Goal: Transaction & Acquisition: Purchase product/service

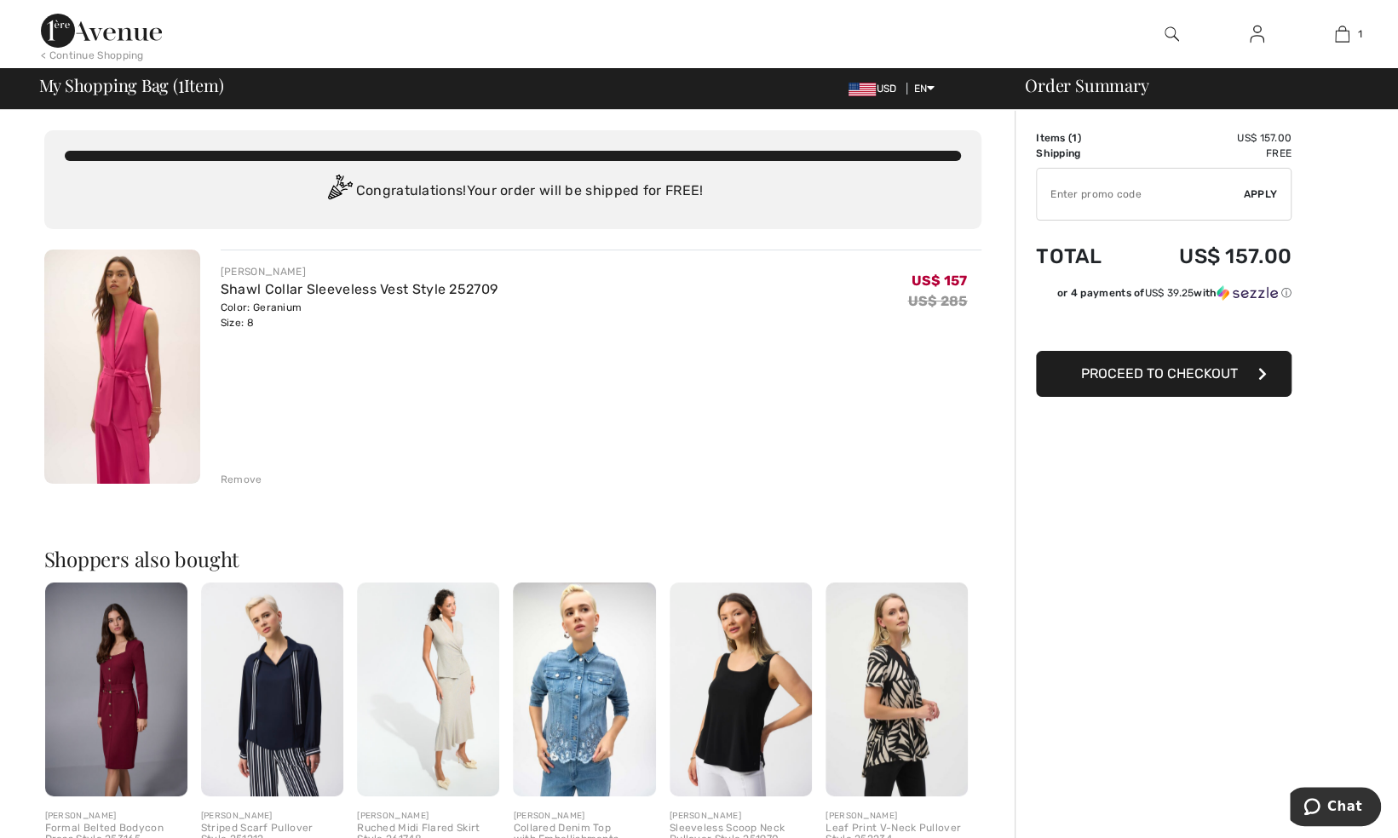
click at [1092, 210] on input "TEXT" at bounding box center [1140, 194] width 207 height 51
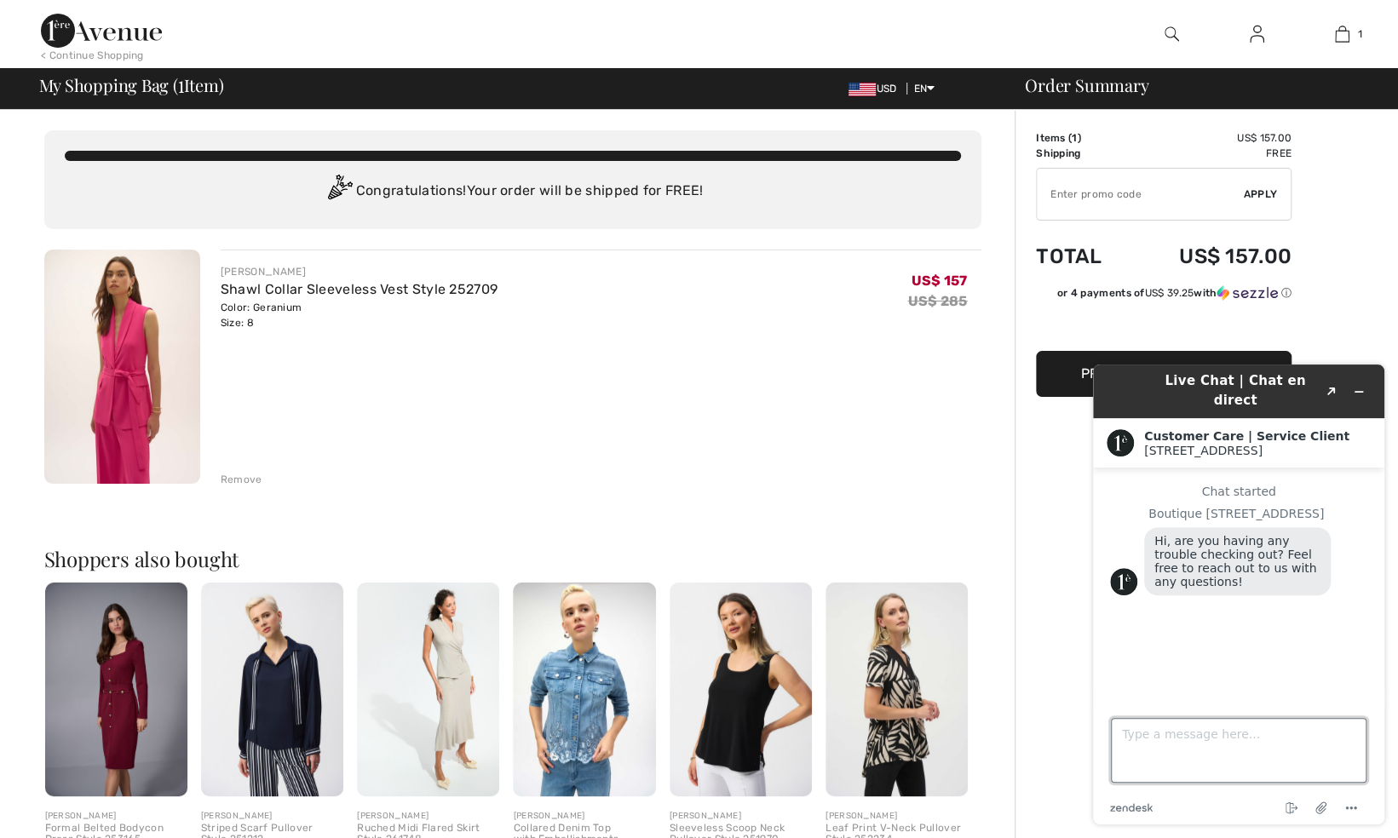
click at [1175, 751] on textarea "Type a message here..." at bounding box center [1239, 750] width 256 height 65
type textarea "i am waiting for 15% off code"
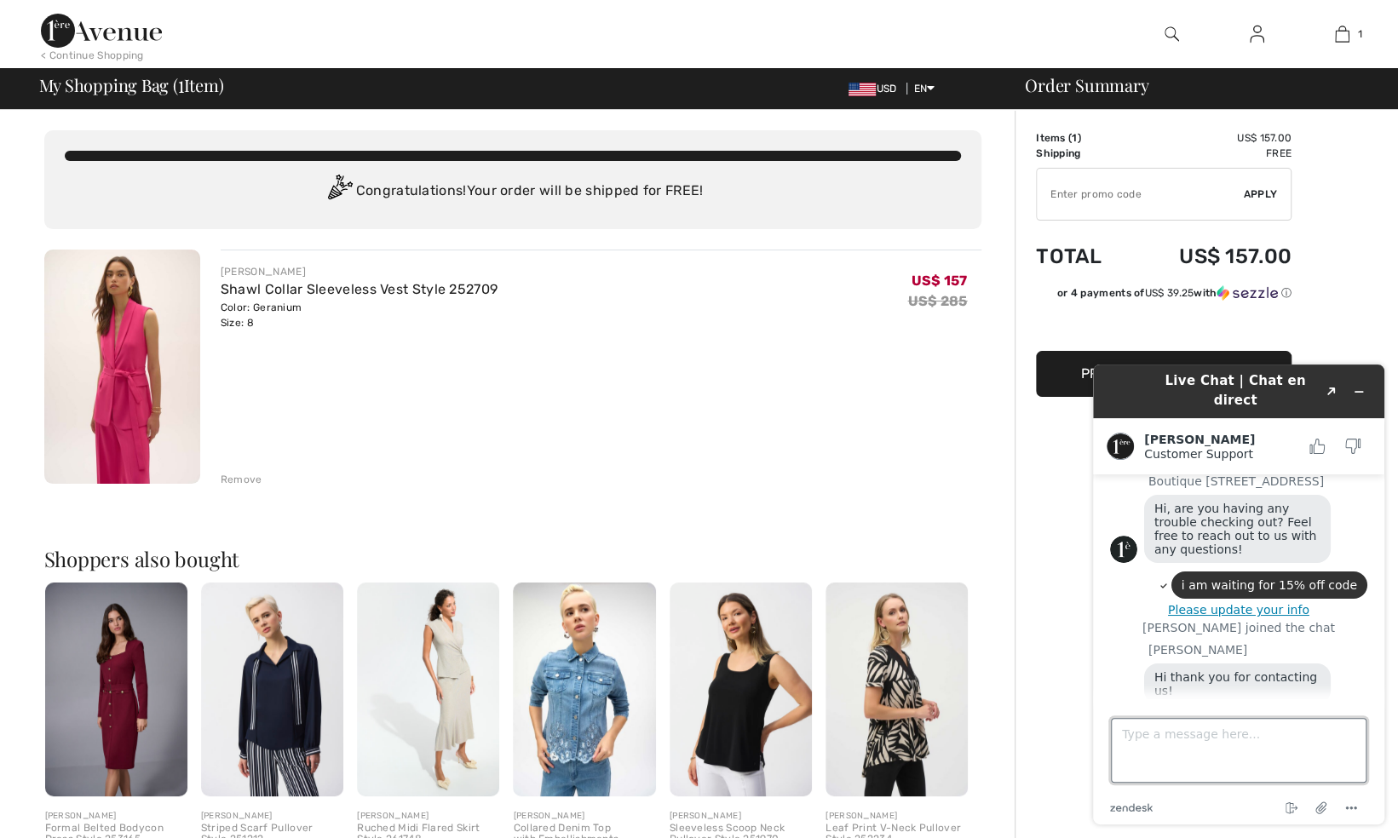
scroll to position [66, 0]
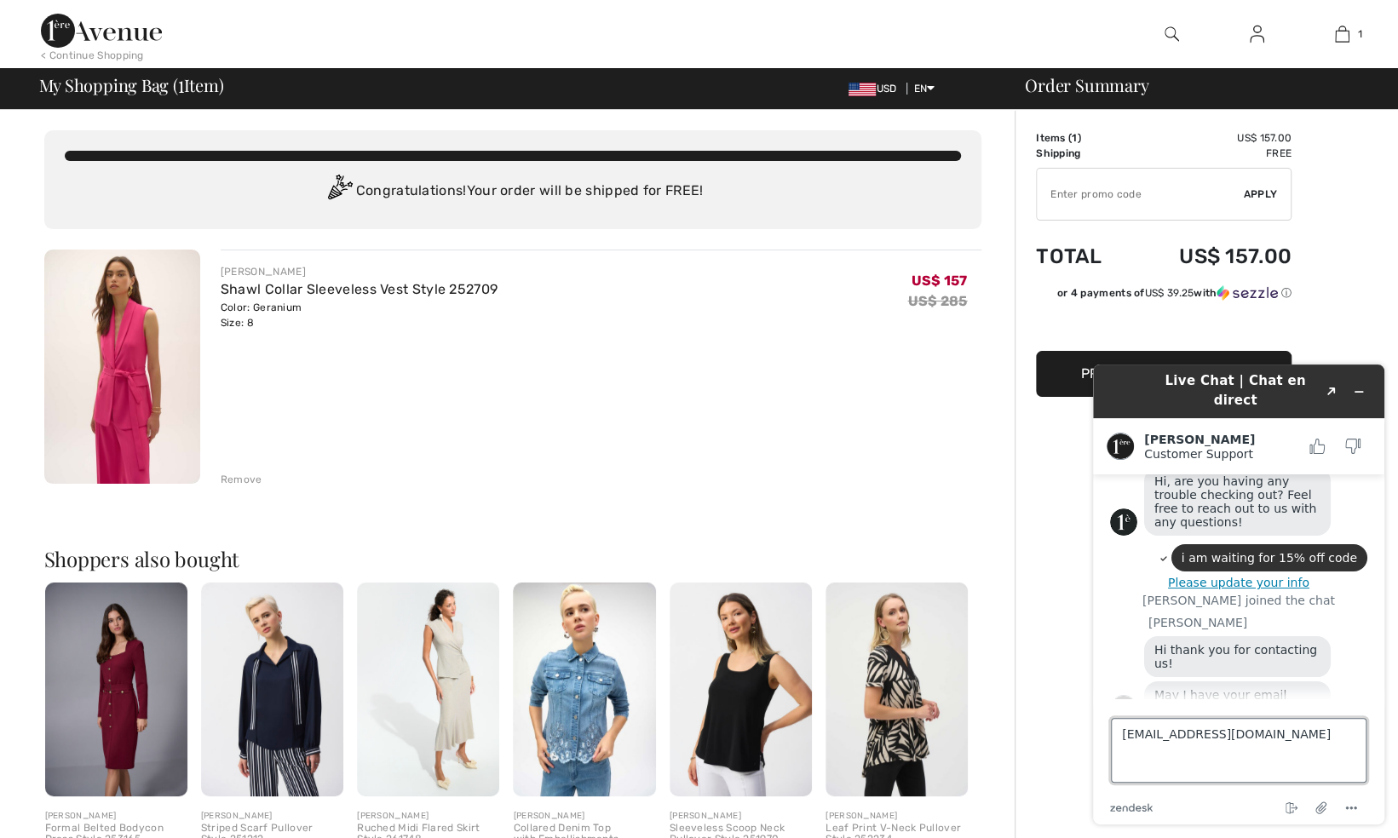
type textarea "[EMAIL_ADDRESS][DOMAIN_NAME]"
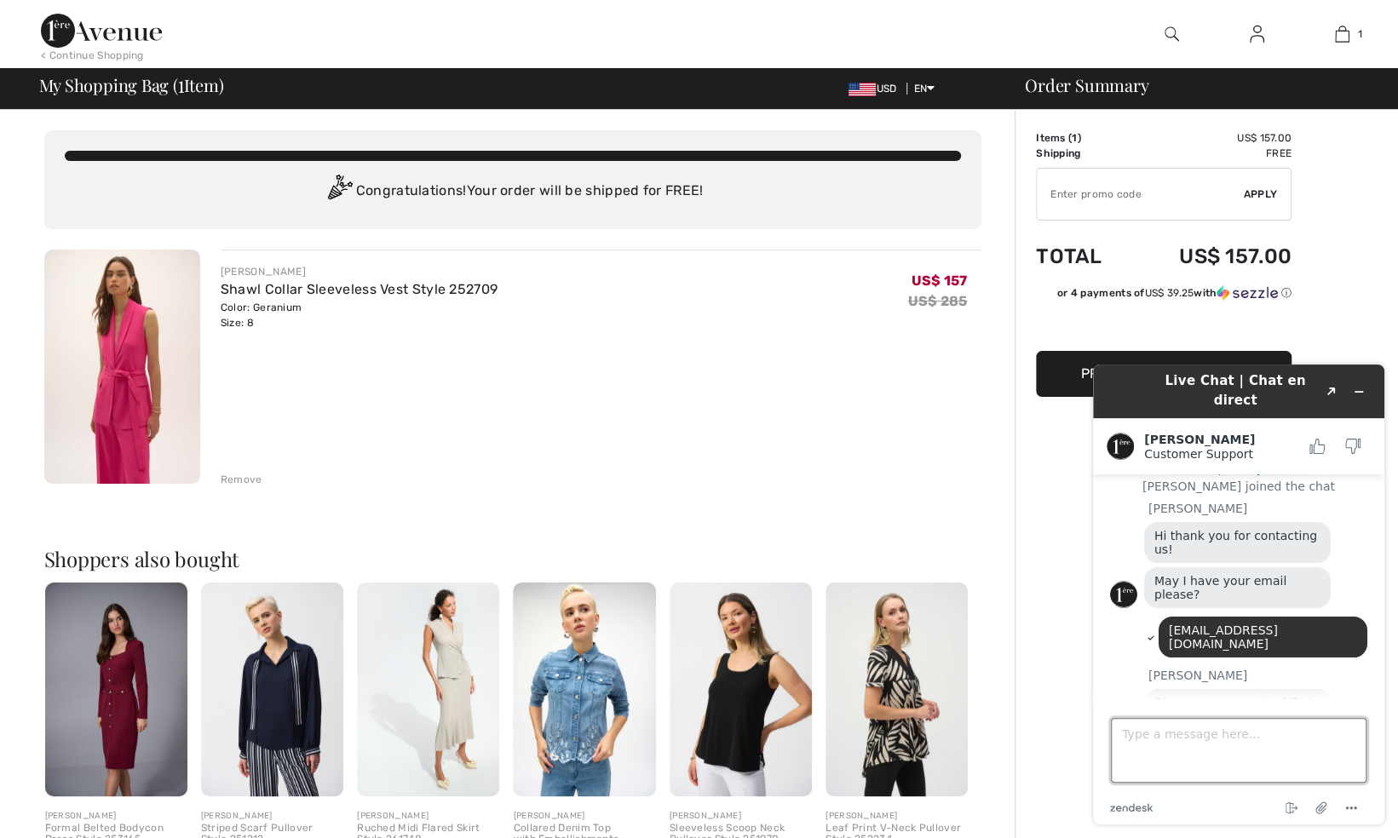
scroll to position [221, 0]
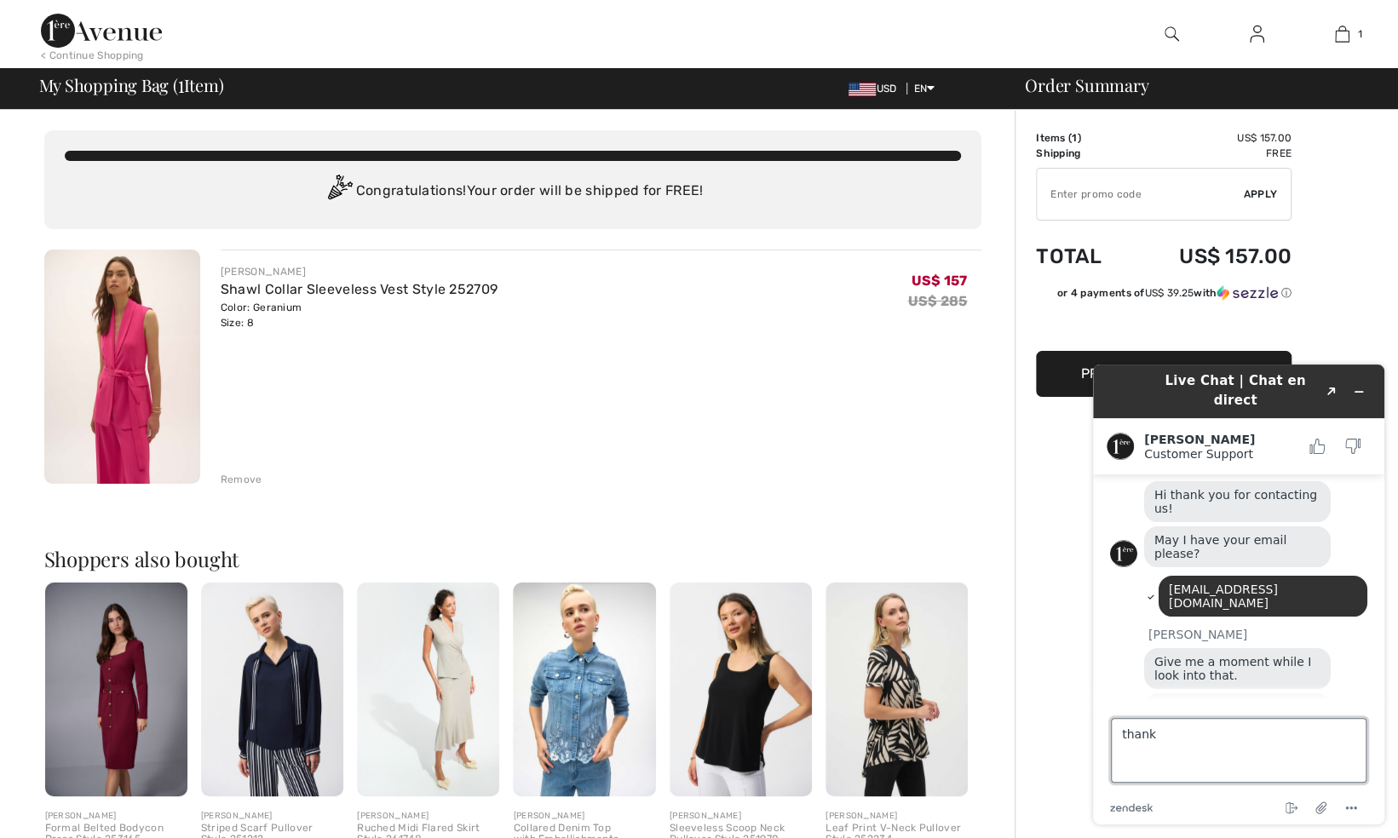
type textarea "thanks"
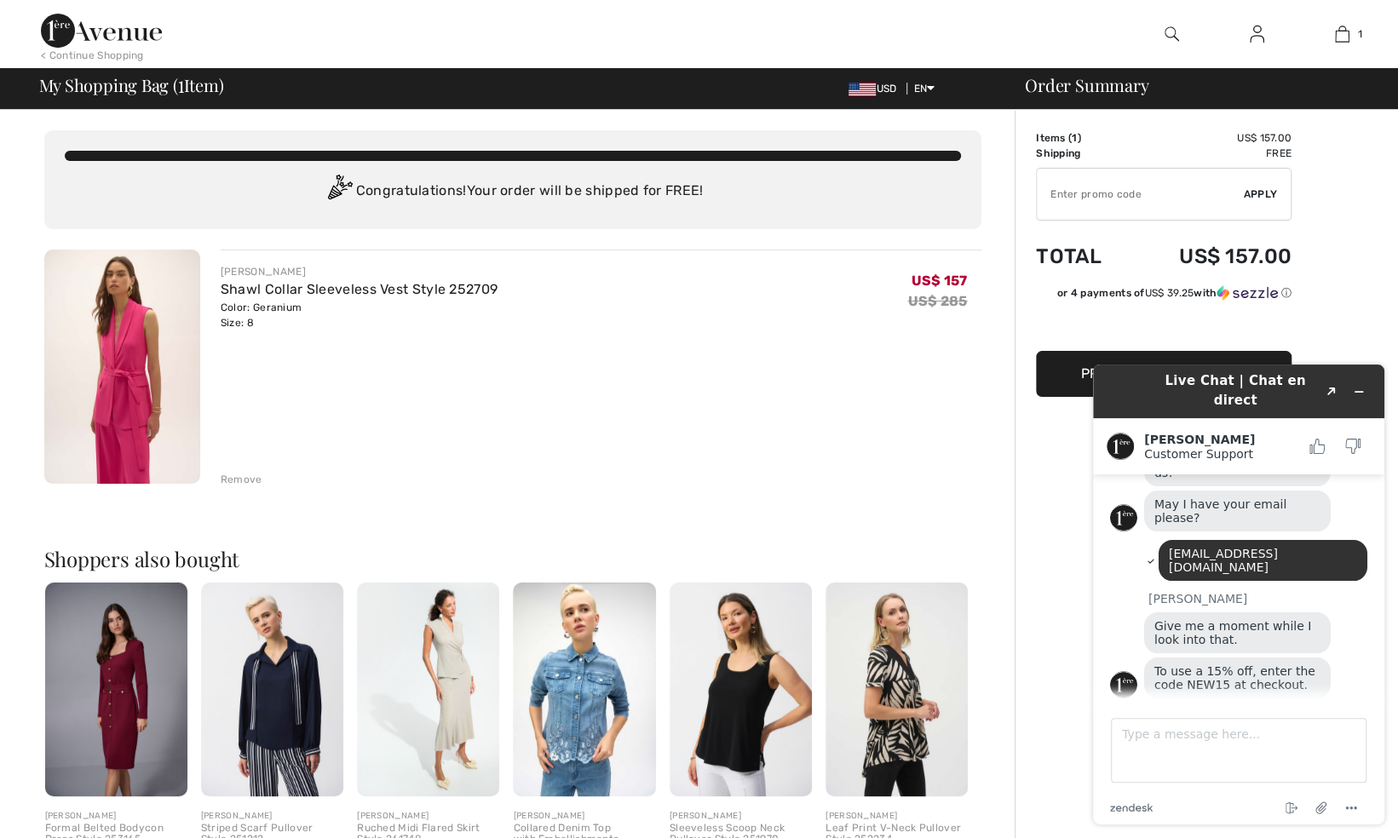
click at [1123, 211] on input "TEXT" at bounding box center [1140, 194] width 207 height 51
type input "NEW15"
click at [1268, 199] on span "Apply" at bounding box center [1261, 194] width 34 height 15
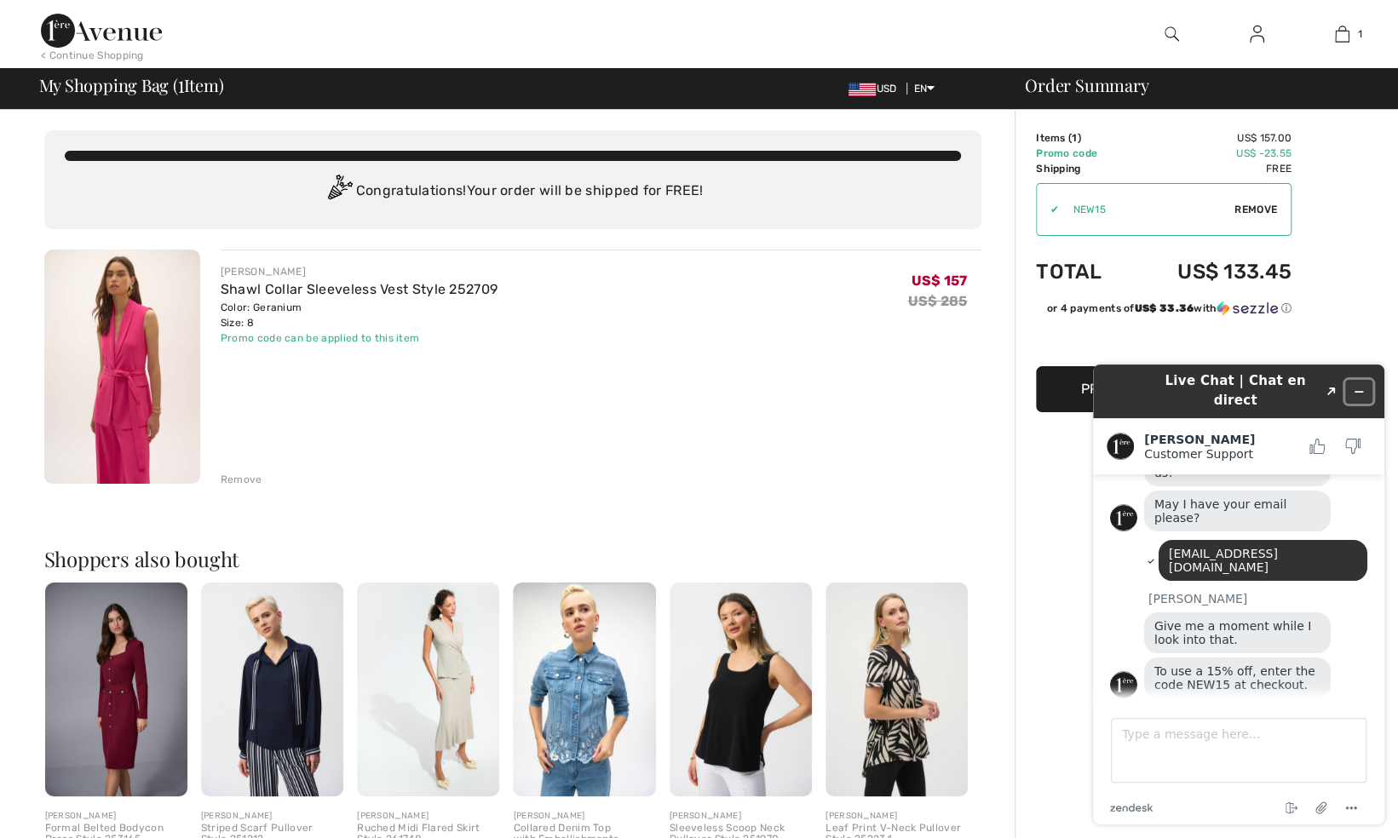
click at [1357, 386] on icon "Minimize widget" at bounding box center [1359, 392] width 12 height 12
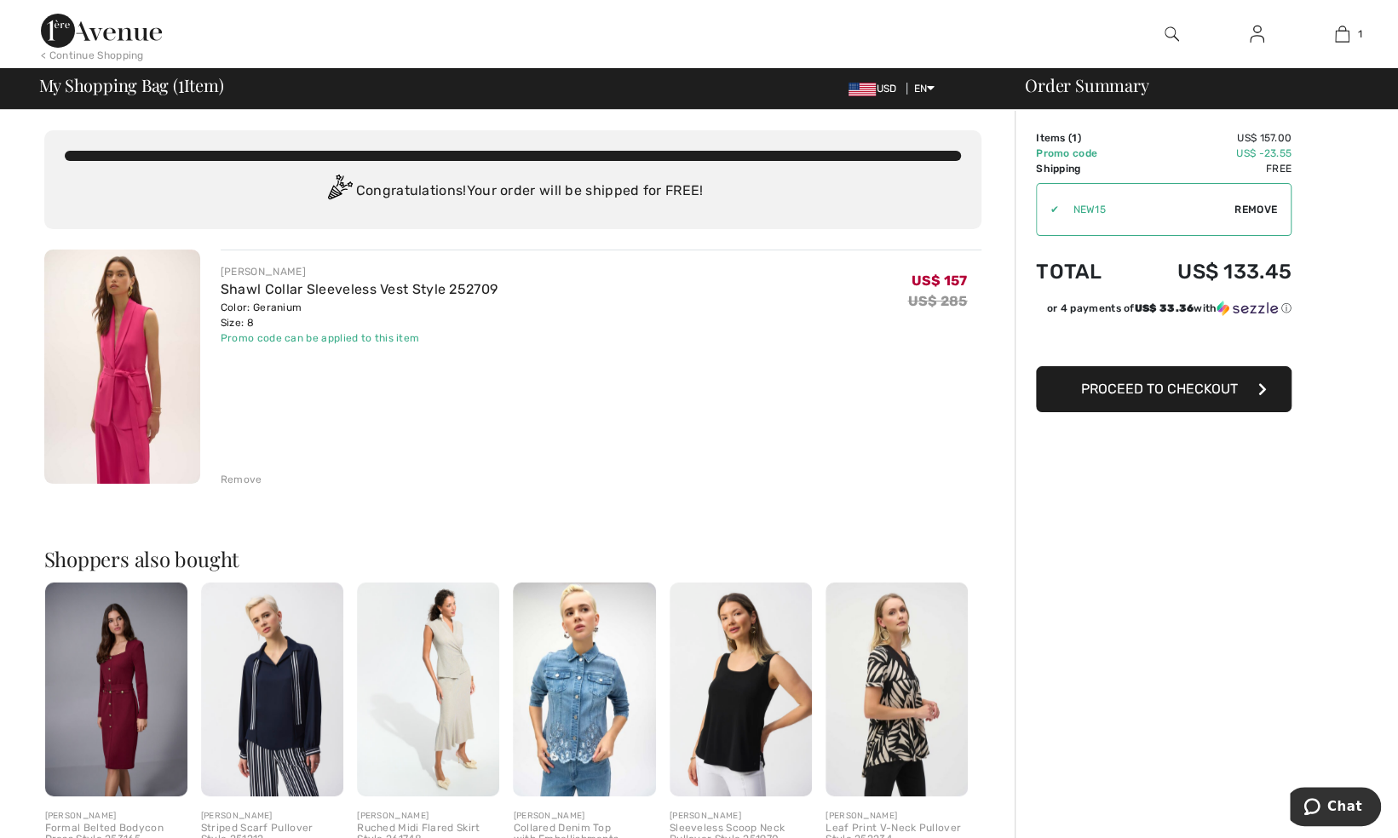
click at [1217, 397] on span "Proceed to Checkout" at bounding box center [1159, 389] width 157 height 16
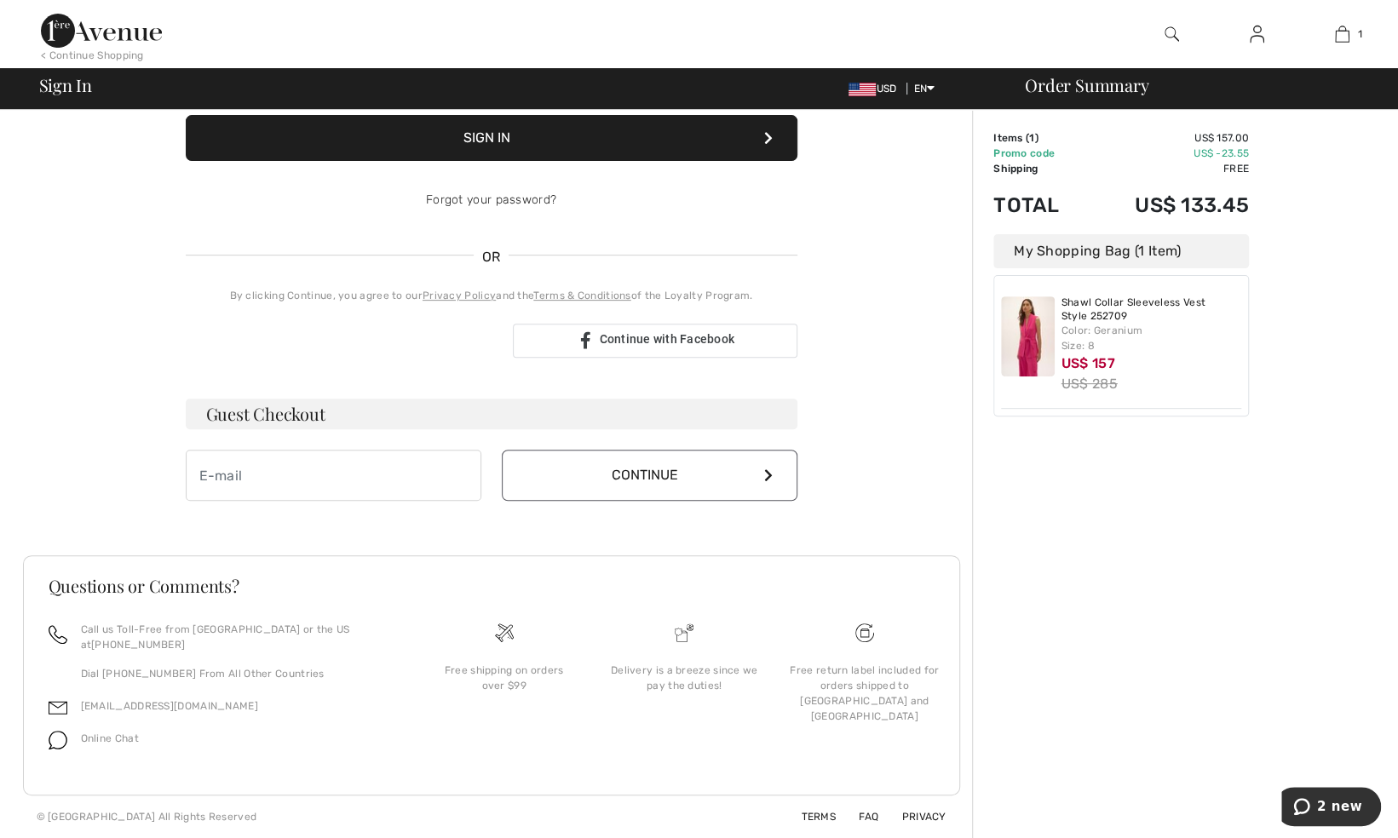
scroll to position [364, 0]
drag, startPoint x: 1283, startPoint y: 213, endPoint x: 1159, endPoint y: 545, distance: 354.8
click at [1159, 545] on div "Order Summary Details Items ( 1 ) US$ 157.00 Promo code US$ -23.55 Shipping Fre…" at bounding box center [1185, 350] width 426 height 975
click at [353, 450] on input "email" at bounding box center [334, 475] width 296 height 51
type input "V"
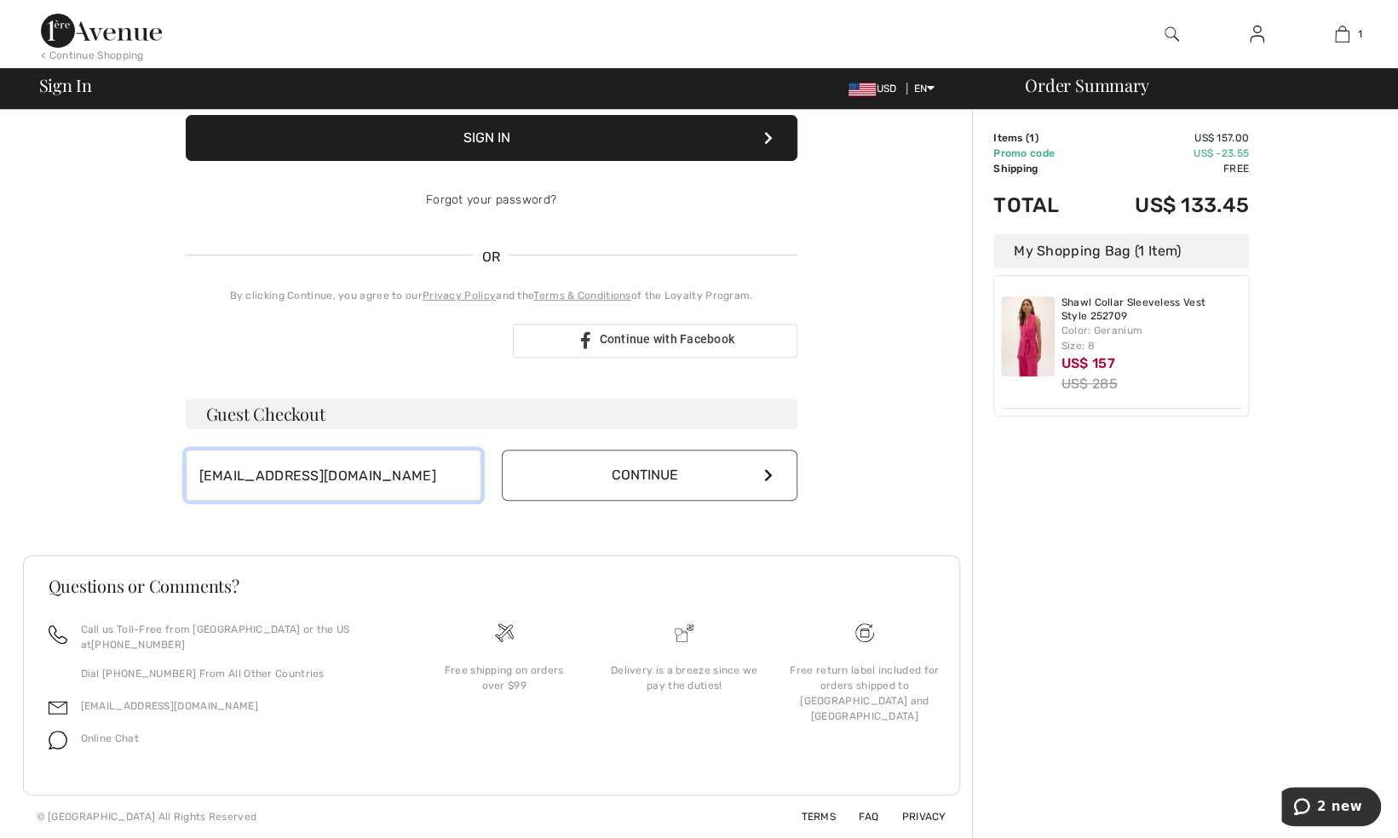
type input "[EMAIL_ADDRESS][DOMAIN_NAME]"
click at [540, 450] on button "Continue" at bounding box center [650, 475] width 296 height 51
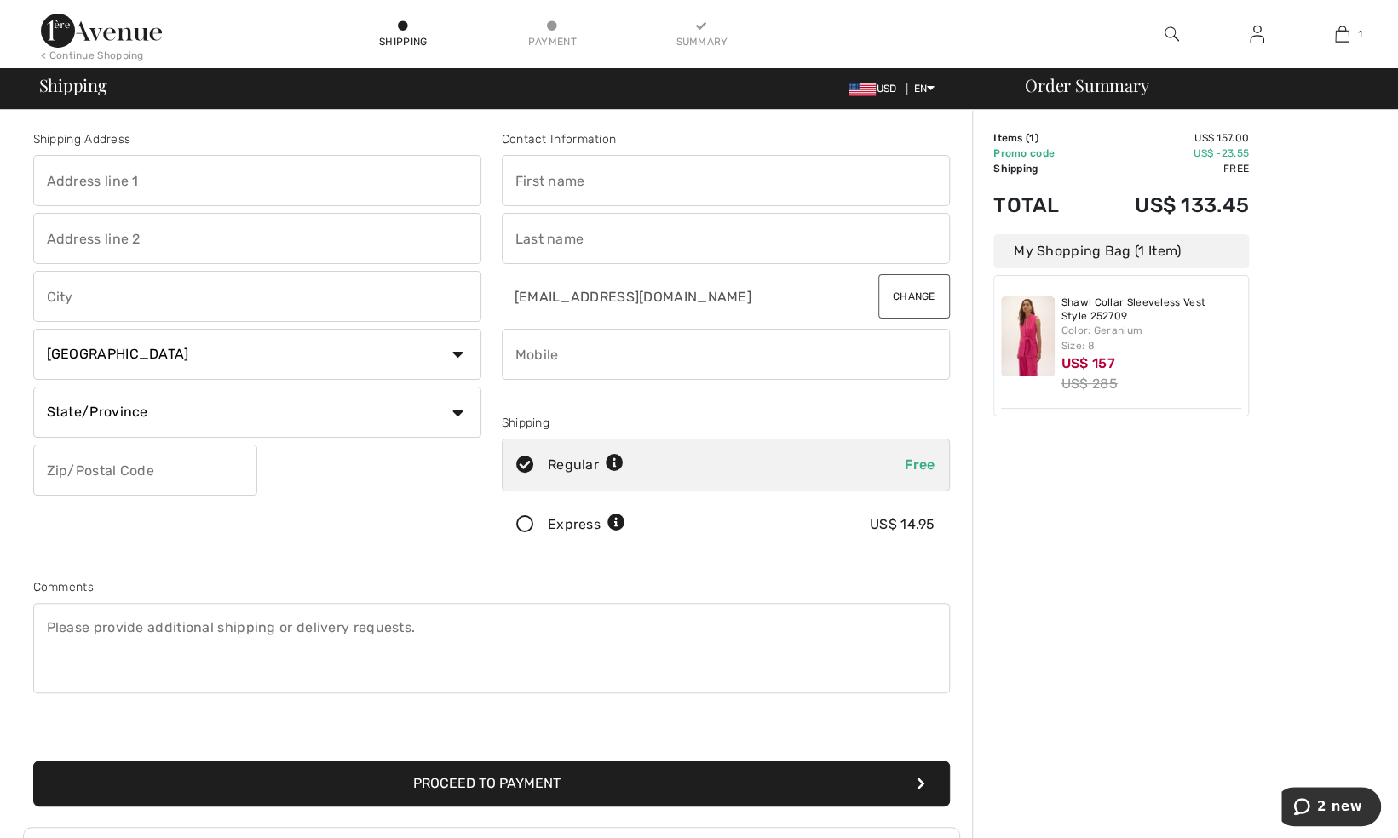
click at [249, 203] on input "text" at bounding box center [257, 180] width 448 height 51
type input "3205 Winsome Court"
type input "Laredo"
select select "US"
select select "TX"
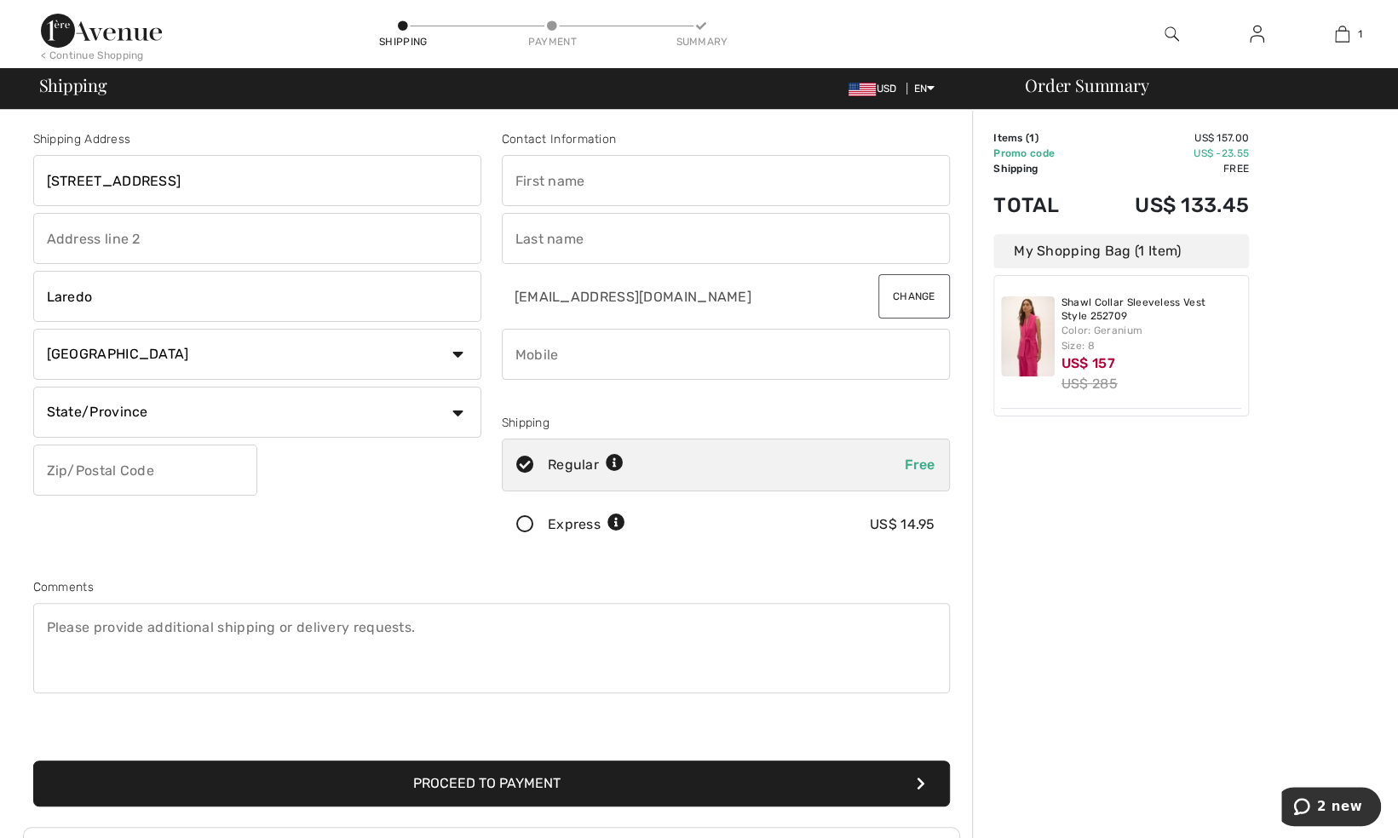
type input "78045"
type input "VR"
type input "Vitala Ramos"
type input "9562859084"
click at [575, 197] on input "VR" at bounding box center [726, 180] width 448 height 51
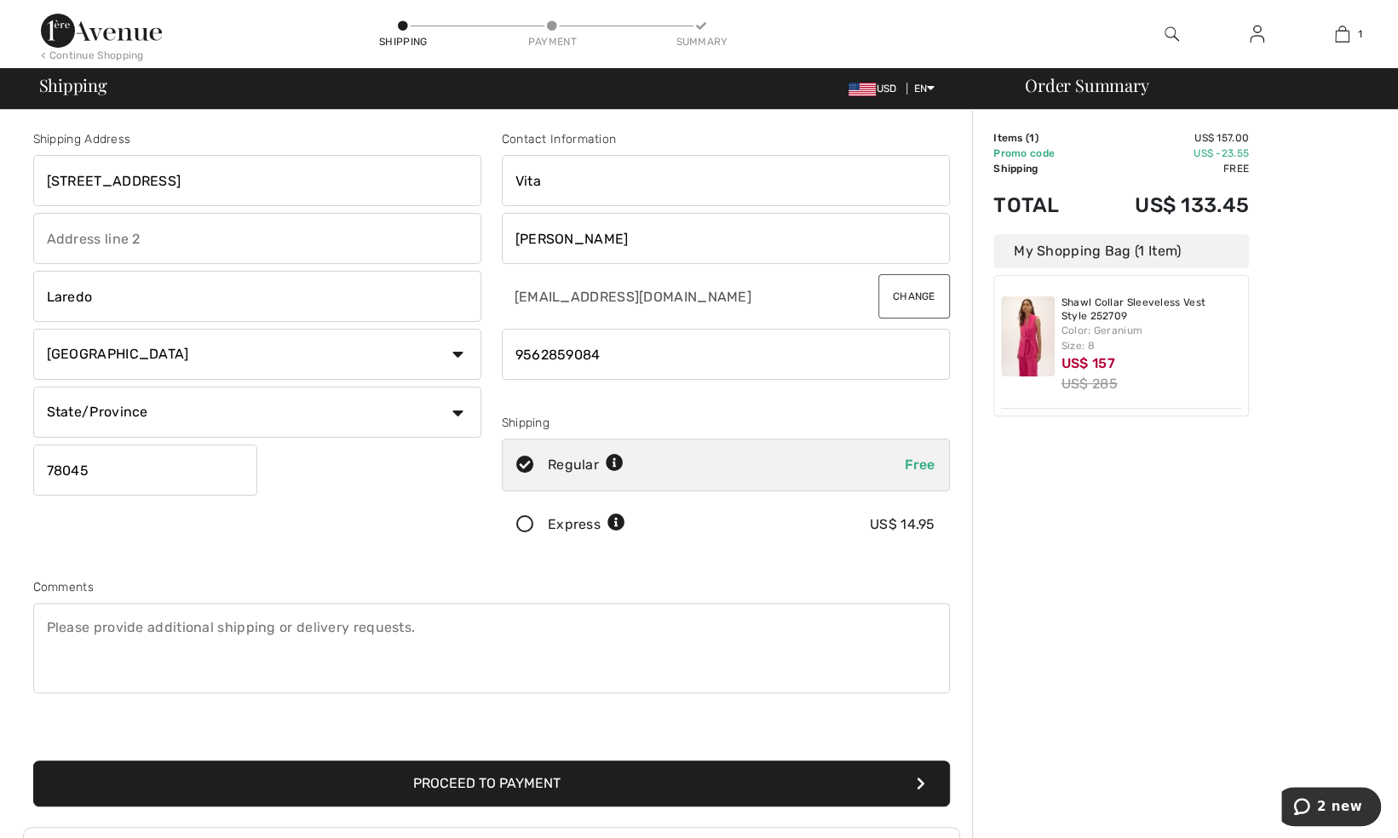
type input "Vita"
click at [830, 244] on input "Vitala Ramos" at bounding box center [726, 238] width 448 height 51
type input "V"
type input "Ramos"
click at [468, 535] on div "Shipping Address 3205 Winsome Court Laredo Country Canada United States Afghani…" at bounding box center [257, 344] width 469 height 428
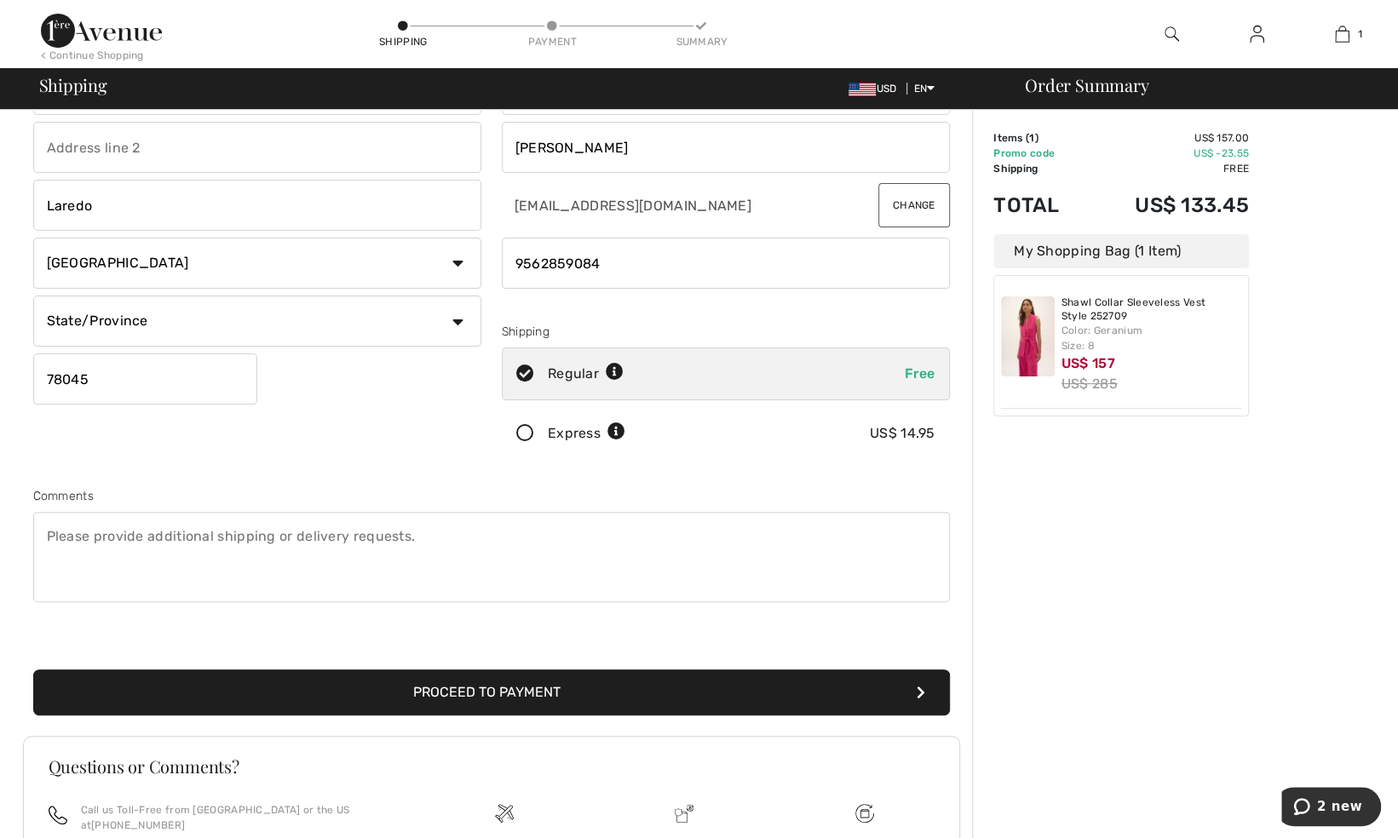
scroll to position [102, 0]
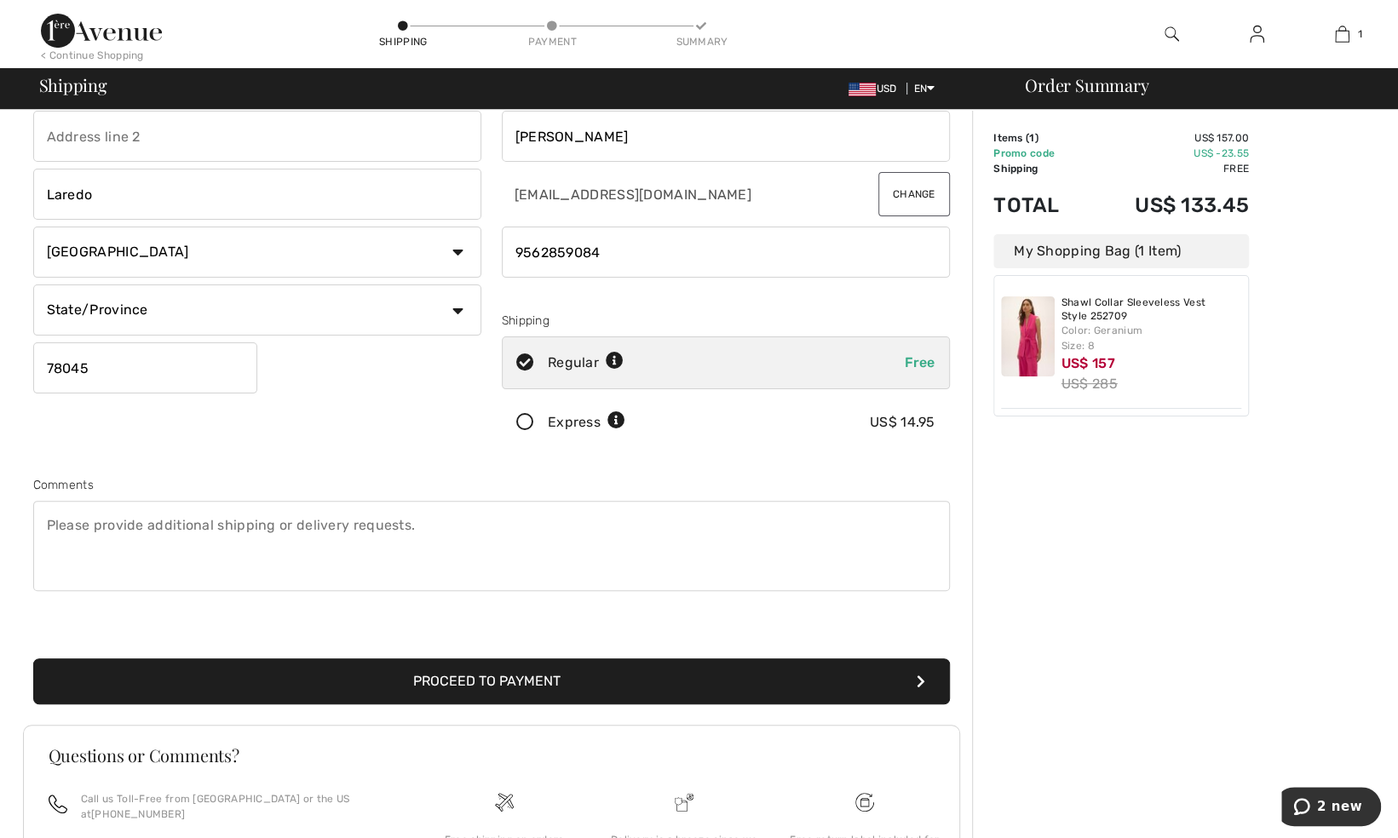
click at [528, 705] on button "Proceed to Payment" at bounding box center [491, 682] width 917 height 46
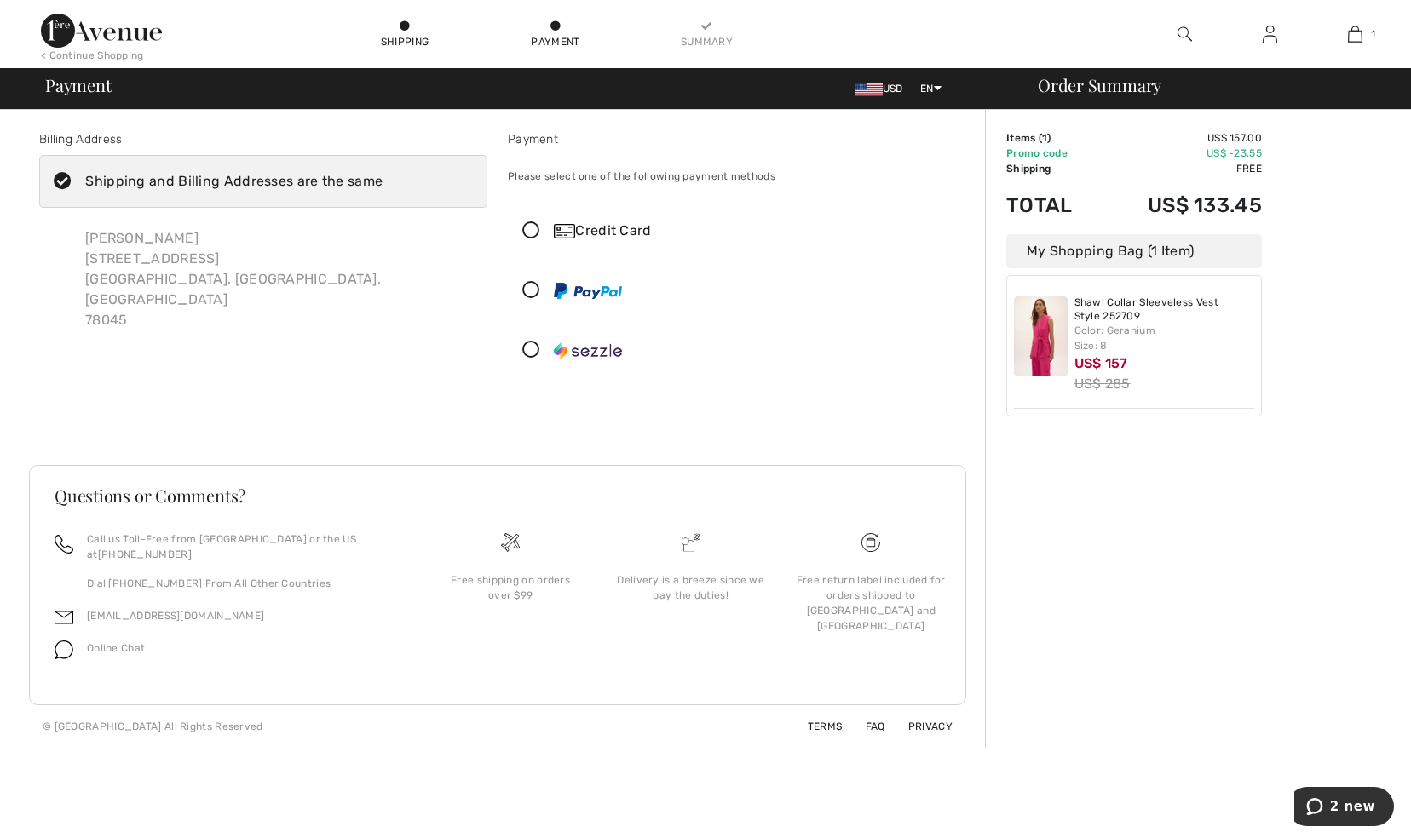
click at [550, 240] on icon at bounding box center [531, 231] width 45 height 18
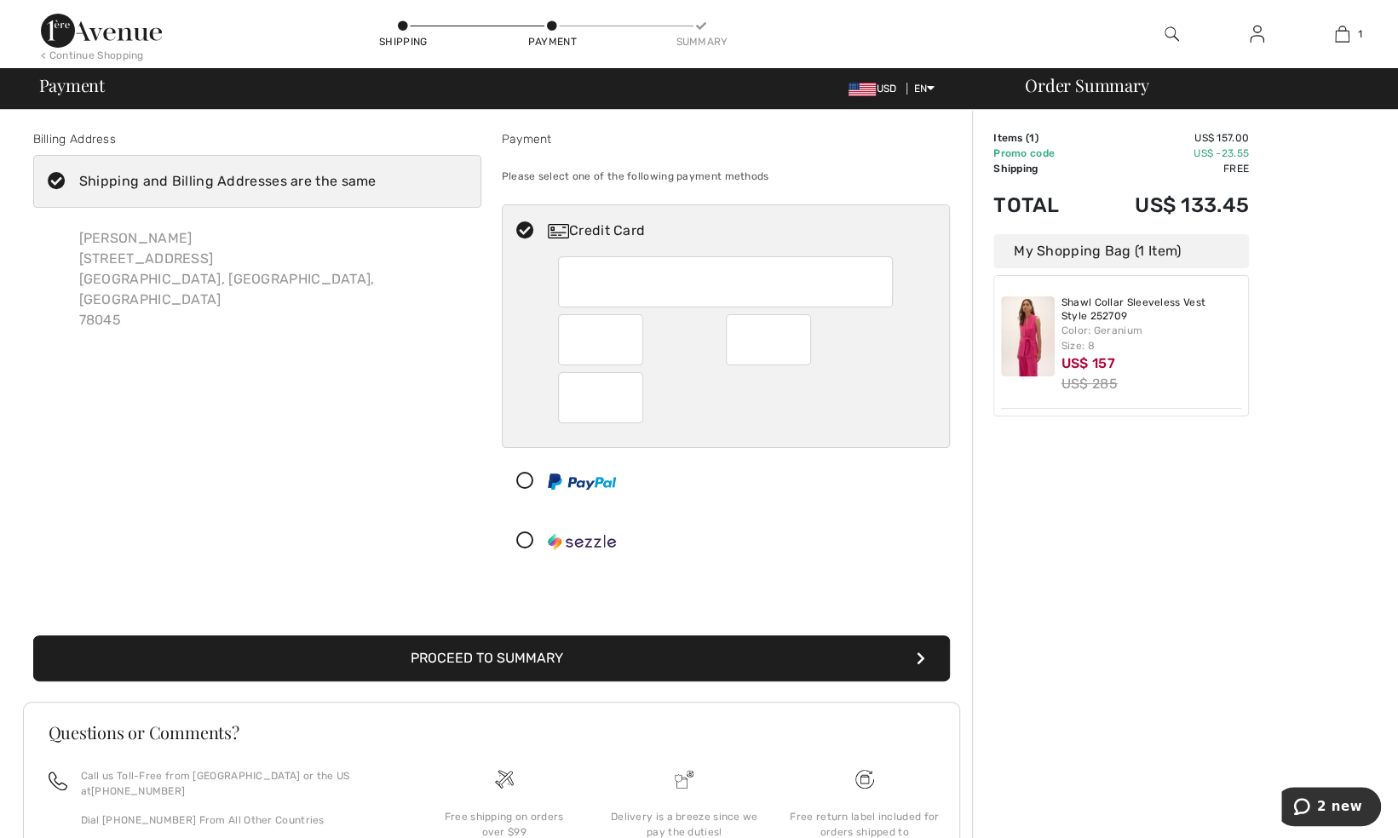
click at [532, 682] on button "Proceed to Summary" at bounding box center [491, 659] width 917 height 46
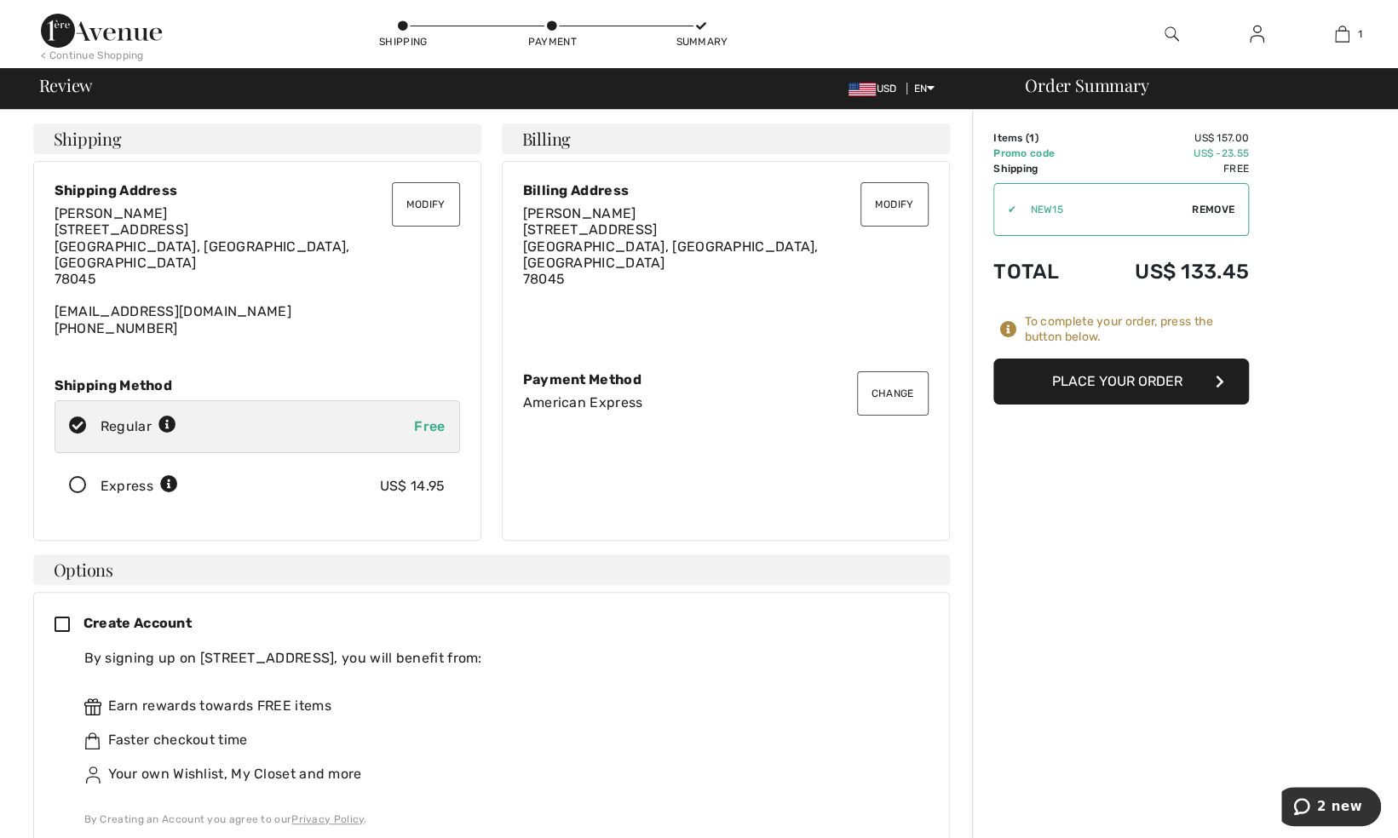
click at [1090, 403] on button "Place Your Order" at bounding box center [1121, 382] width 256 height 46
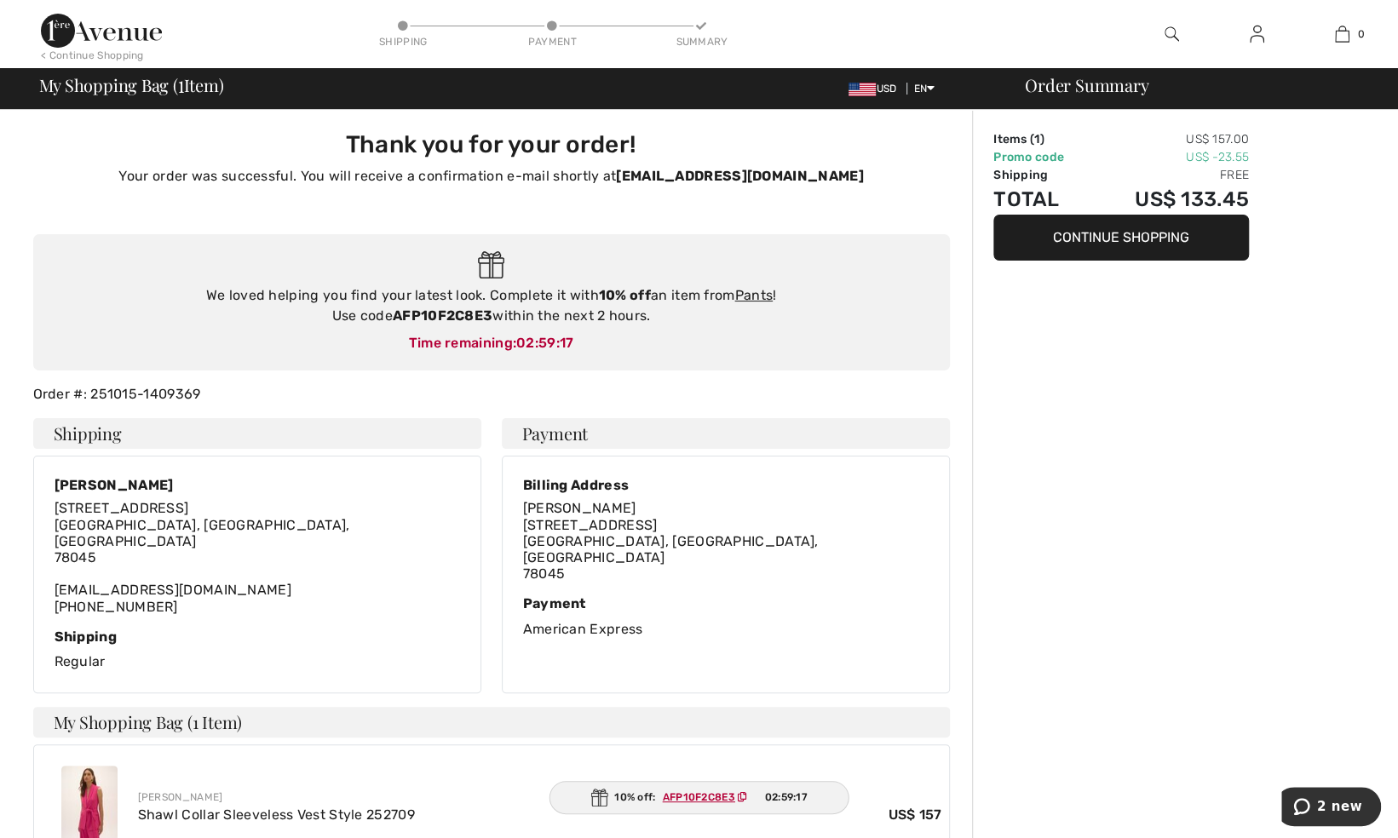
scroll to position [426, 0]
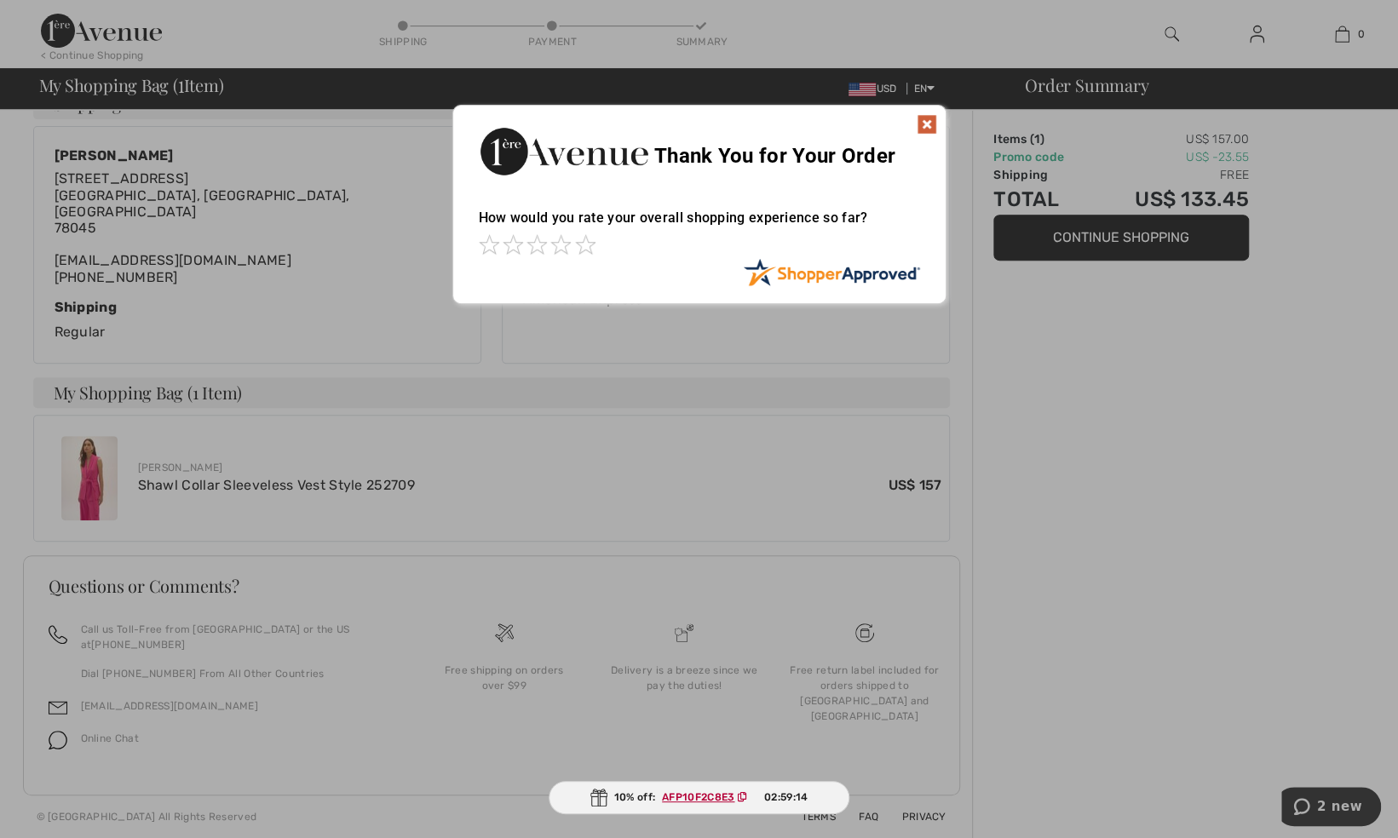
click at [1002, 303] on div at bounding box center [699, 419] width 1398 height 838
click at [929, 114] on img at bounding box center [927, 124] width 20 height 20
